Goal: Transaction & Acquisition: Purchase product/service

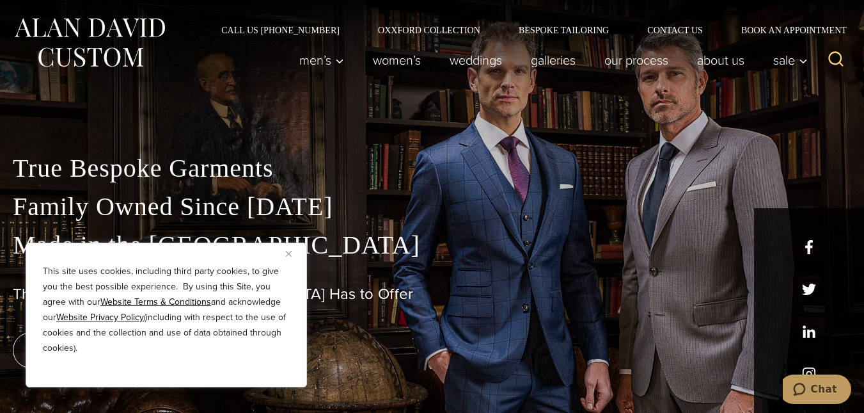
click at [290, 256] on img "Close" at bounding box center [289, 254] width 6 height 6
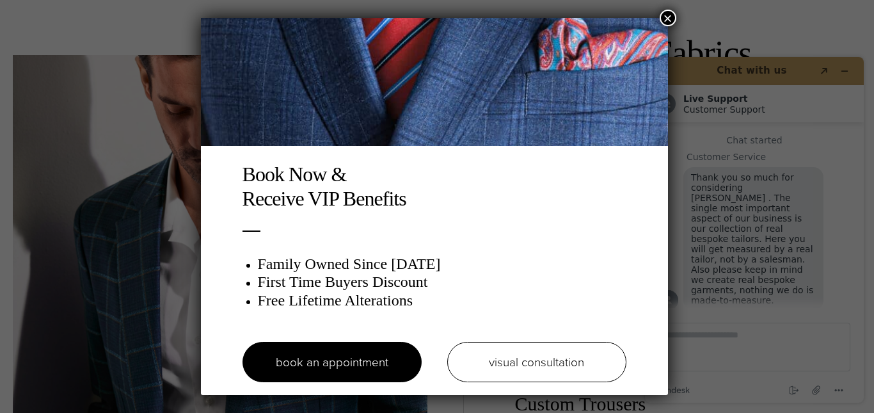
click at [667, 18] on button "×" at bounding box center [668, 18] width 17 height 17
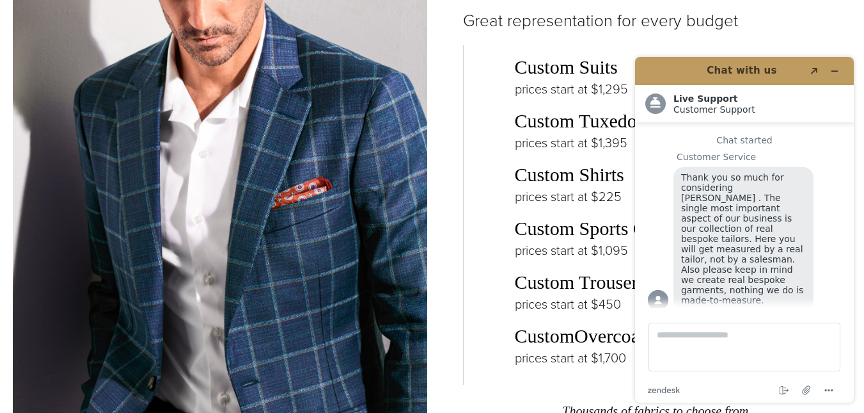
scroll to position [1919, 0]
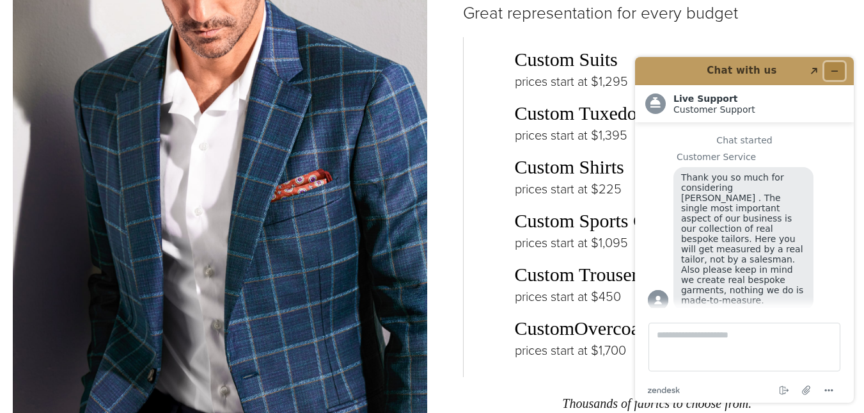
click at [842, 68] on button "Minimize widget" at bounding box center [835, 71] width 20 height 18
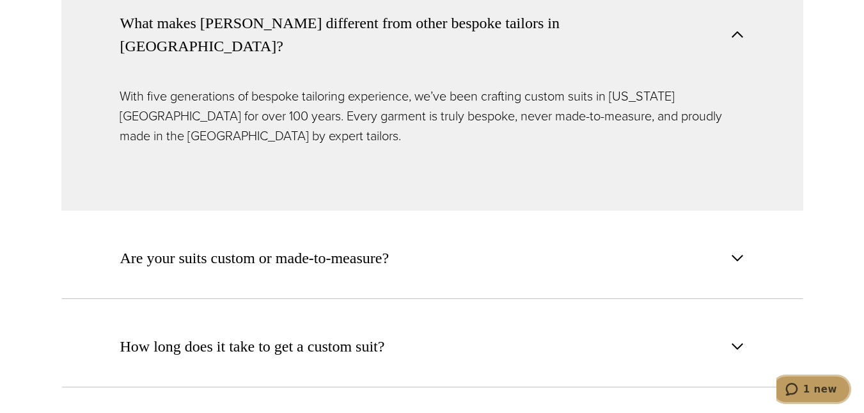
scroll to position [4798, 0]
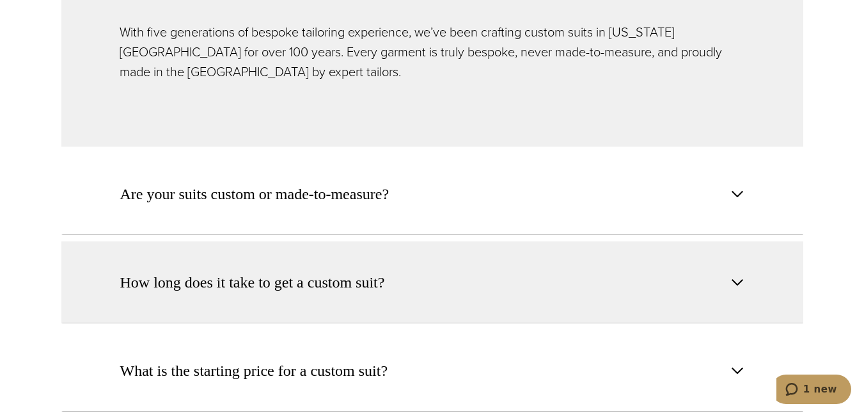
click at [734, 274] on span "button" at bounding box center [737, 281] width 15 height 15
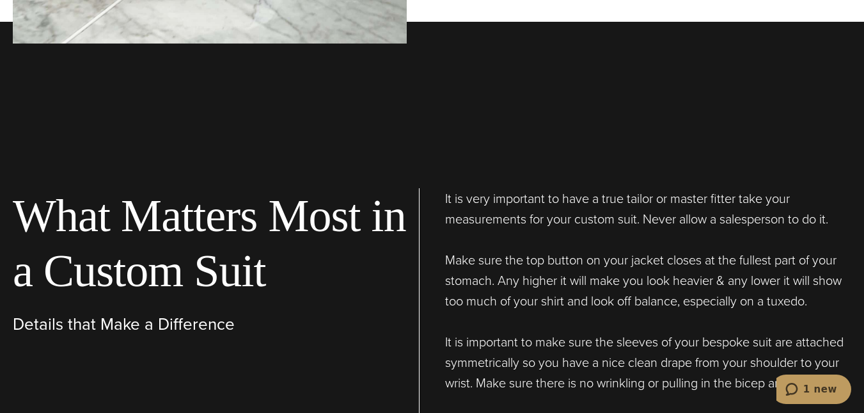
scroll to position [3838, 0]
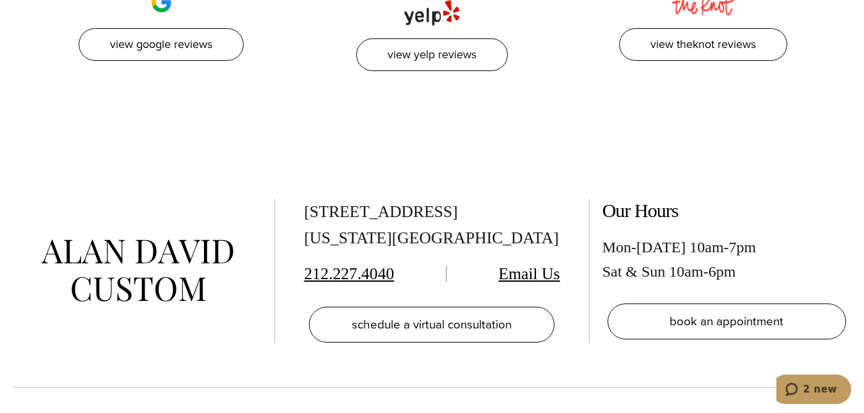
scroll to position [6013, 0]
